Goal: Task Accomplishment & Management: Complete application form

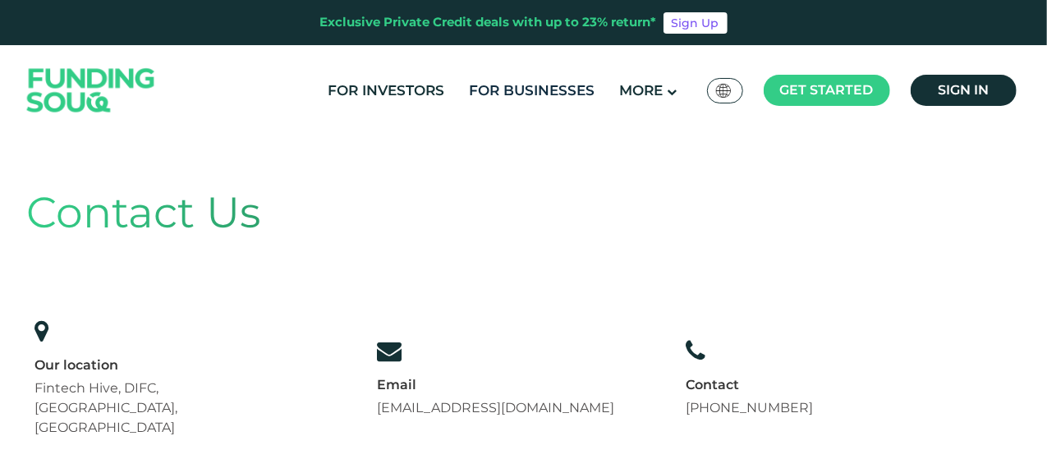
click at [527, 81] on link "For Businesses" at bounding box center [532, 90] width 134 height 27
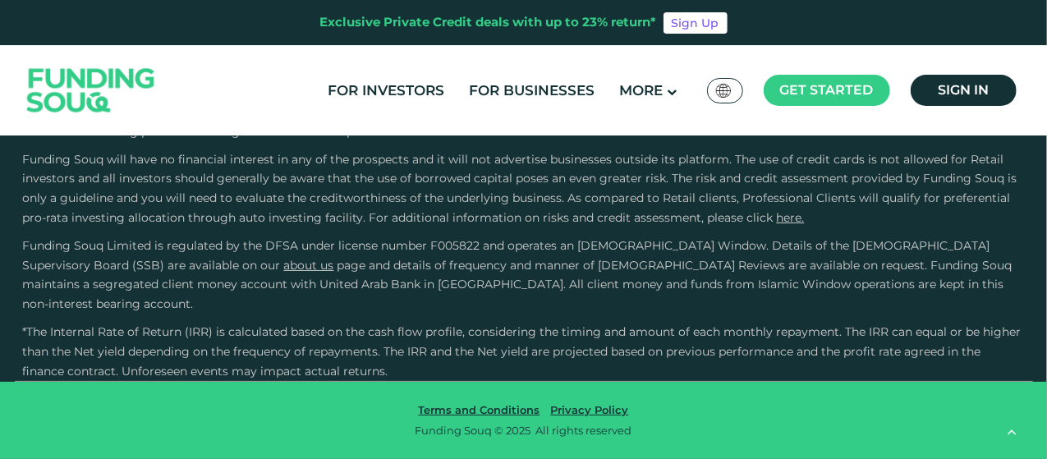
scroll to position [3204, 0]
click at [803, 83] on span "Get started" at bounding box center [827, 90] width 94 height 16
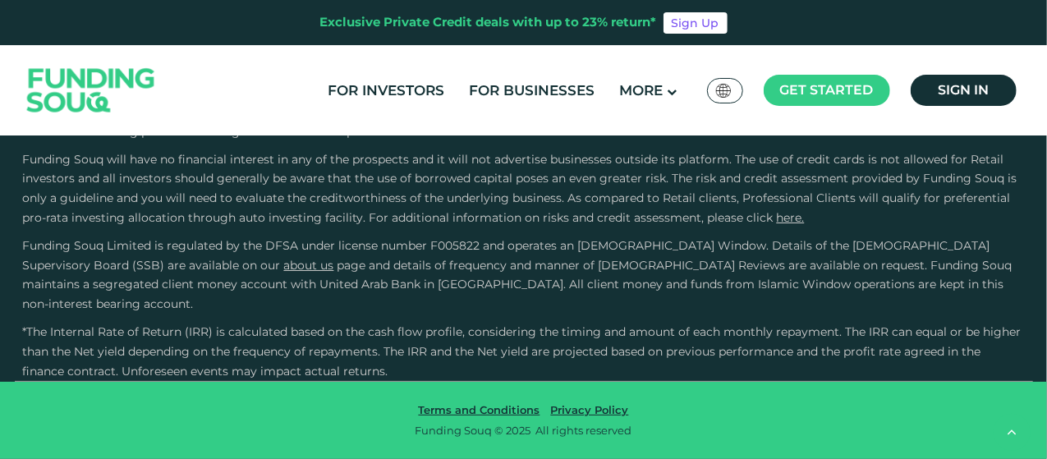
click at [830, 147] on span "Borrower Registration" at bounding box center [854, 165] width 127 height 36
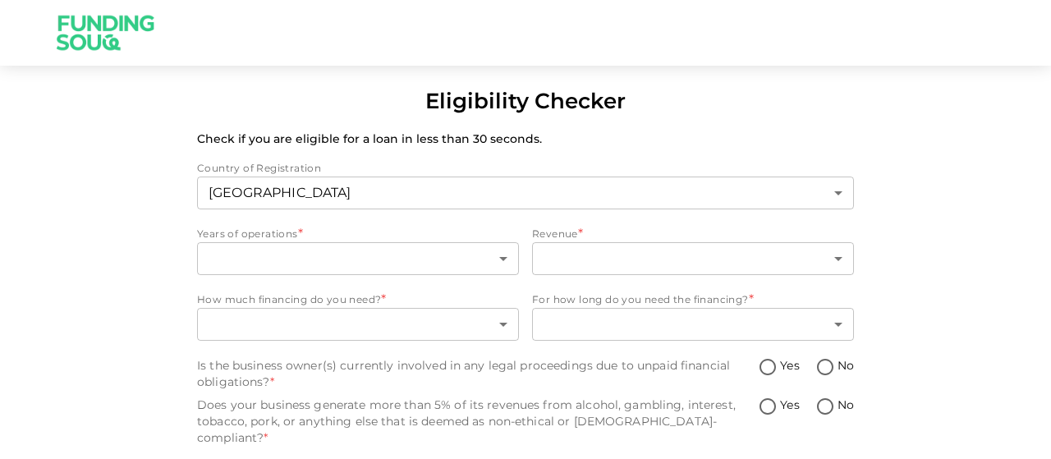
scroll to position [26, 0]
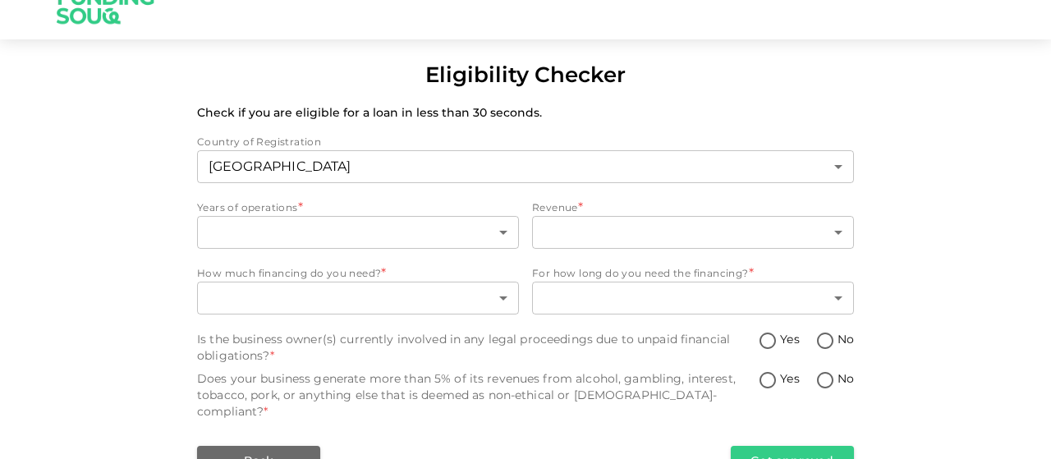
click at [343, 222] on body "Eligibility Checker Check if you are eligible for a loan in less than 30 second…" at bounding box center [525, 229] width 1051 height 459
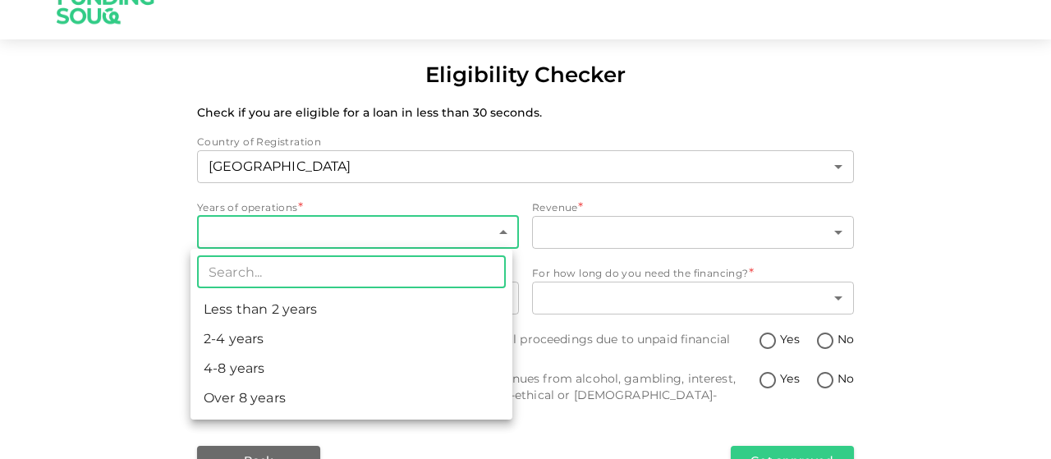
click at [234, 343] on li "2-4 years" at bounding box center [352, 339] width 322 height 30
type input "2"
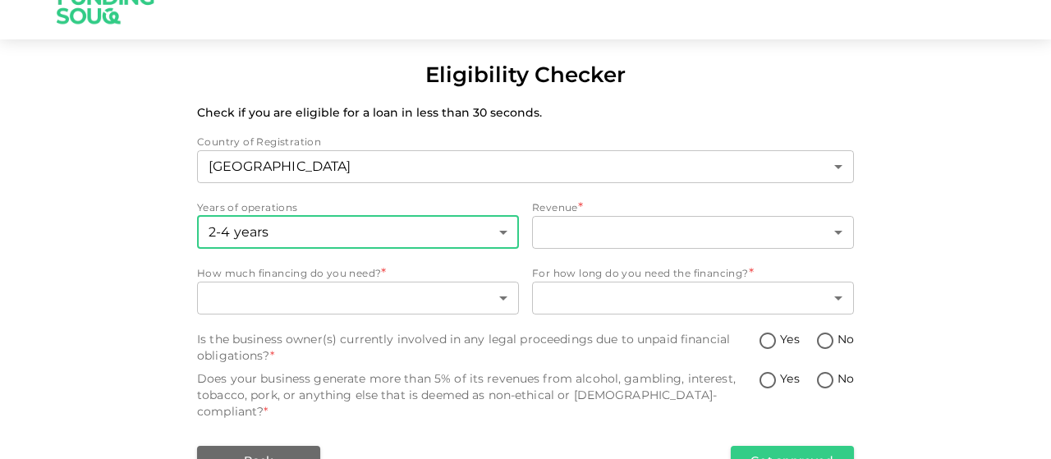
click at [605, 228] on body "Eligibility Checker Check if you are eligible for a loan in less than 30 second…" at bounding box center [525, 229] width 1051 height 459
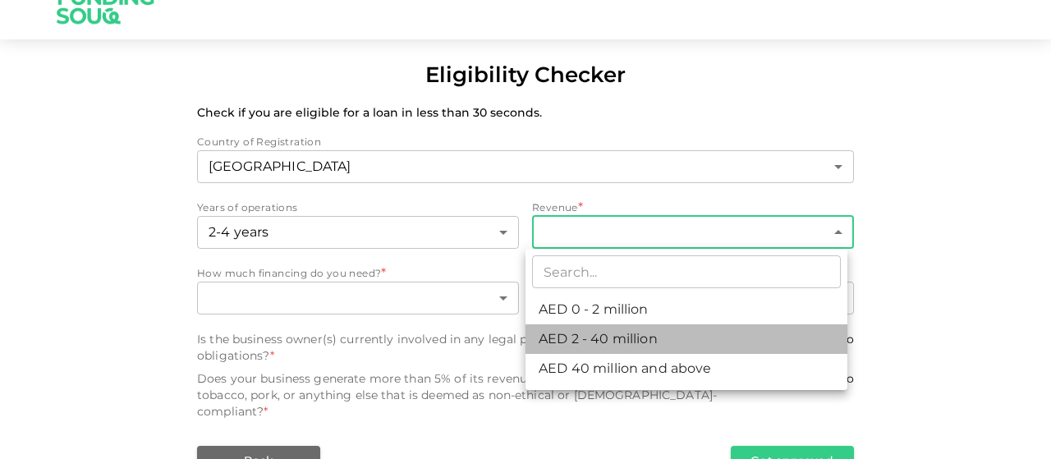
click at [581, 339] on li "AED 2 - 40 million" at bounding box center [687, 339] width 322 height 30
type input "2"
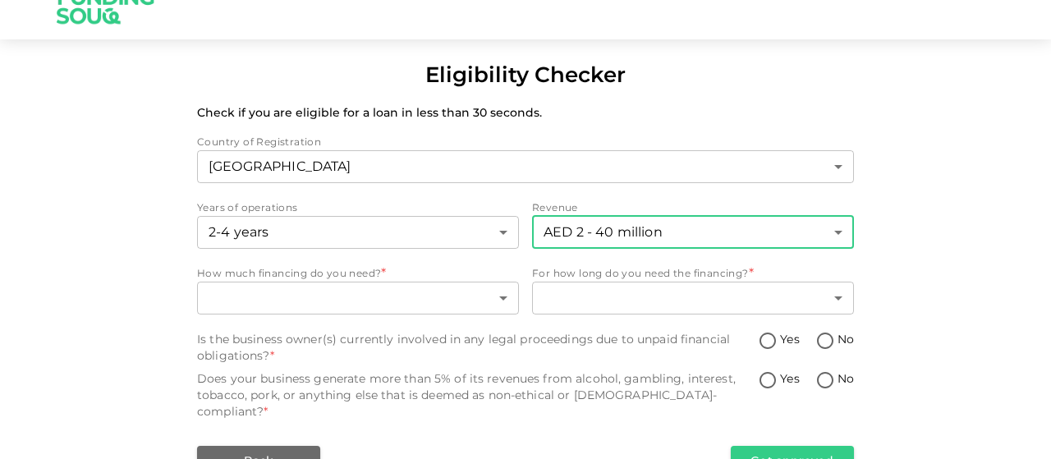
click at [291, 305] on body "Eligibility Checker Check if you are eligible for a loan in less than 30 second…" at bounding box center [525, 229] width 1051 height 459
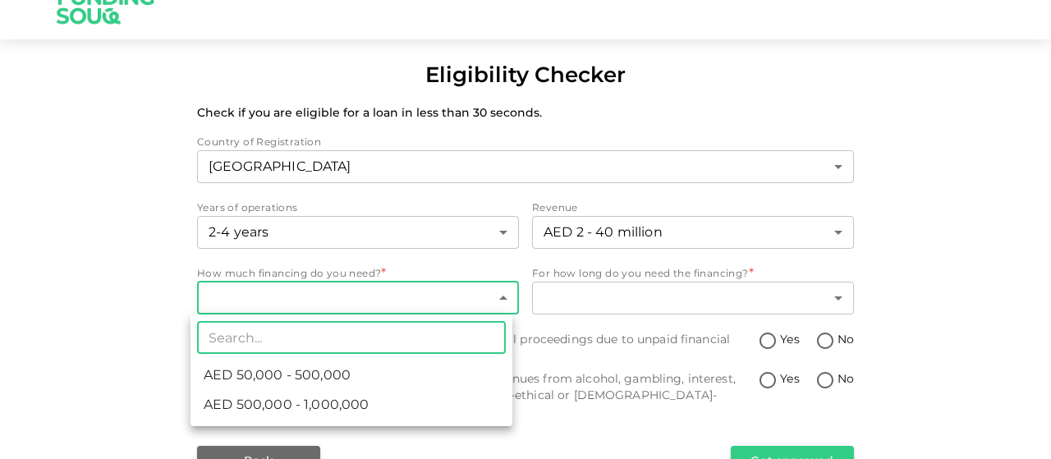
click at [302, 370] on span "AED 50,000 - 500,000" at bounding box center [277, 376] width 147 height 20
type input "1"
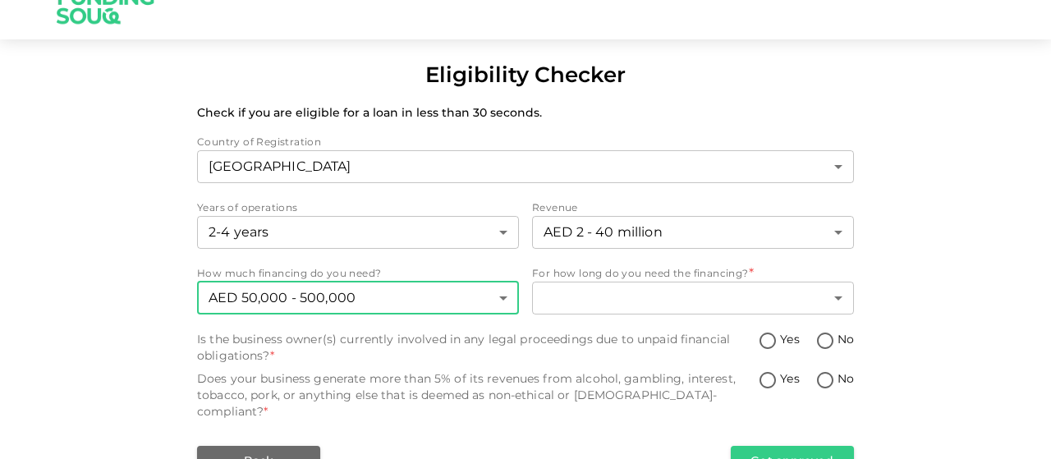
click at [642, 282] on body "Eligibility Checker Check if you are eligible for a loan in less than 30 second…" at bounding box center [525, 229] width 1051 height 459
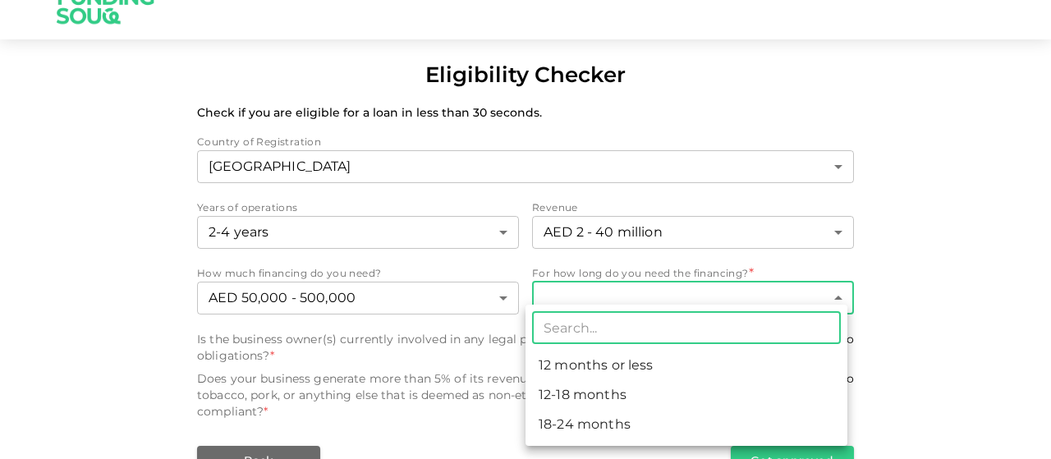
click at [599, 364] on li "12 months or less" at bounding box center [687, 366] width 322 height 30
type input "1"
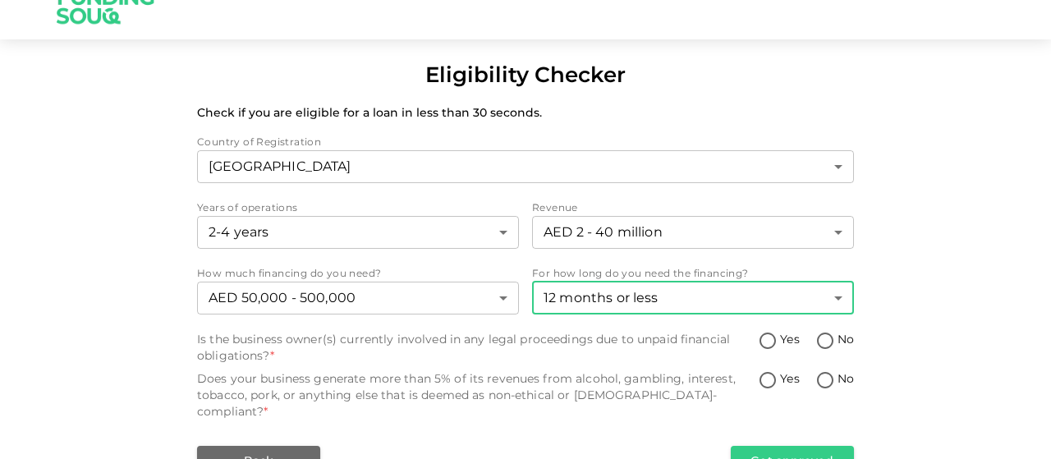
click at [828, 342] on input "No" at bounding box center [825, 342] width 25 height 22
radio input "true"
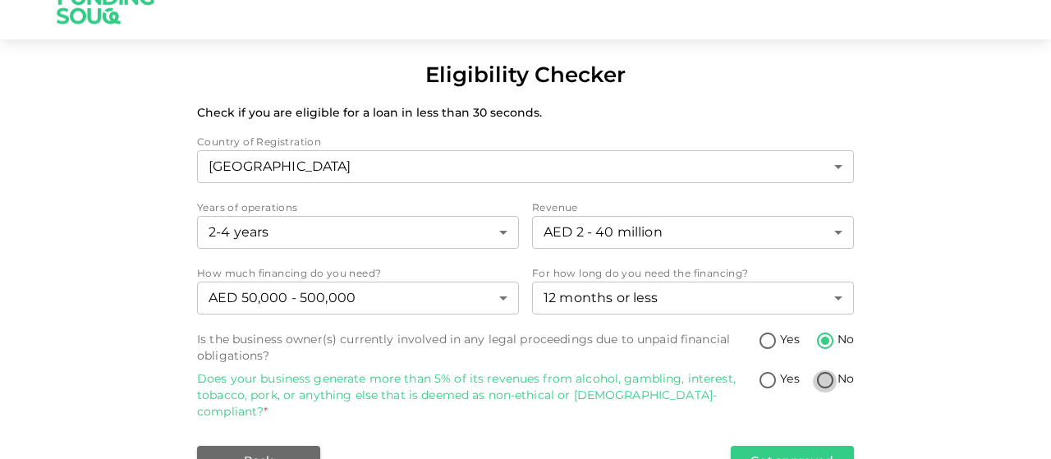
click at [821, 377] on input "No" at bounding box center [825, 381] width 25 height 22
radio input "true"
click at [804, 446] on button "Get approved" at bounding box center [792, 461] width 123 height 30
